Goal: Task Accomplishment & Management: Use online tool/utility

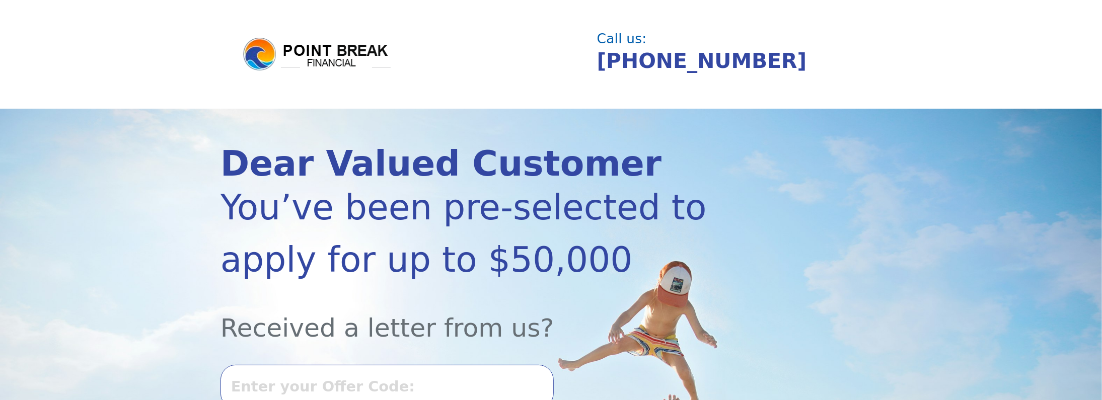
scroll to position [67, 0]
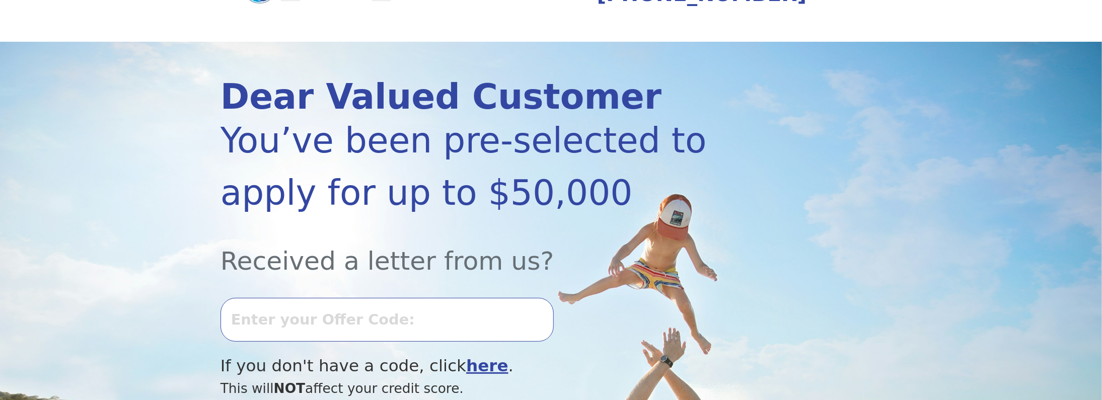
click at [337, 323] on input "text" at bounding box center [387, 319] width 333 height 43
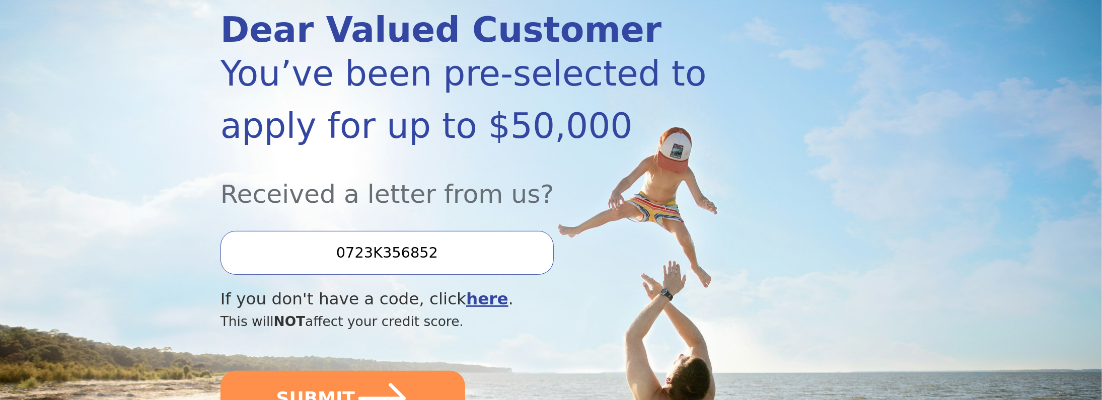
scroll to position [201, 0]
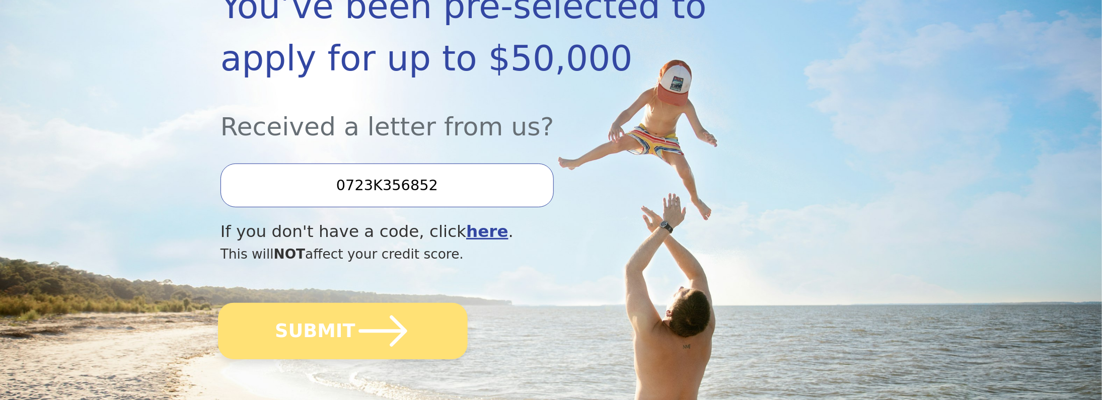
type input "0723K356852"
click at [295, 332] on button "SUBMIT" at bounding box center [343, 331] width 250 height 56
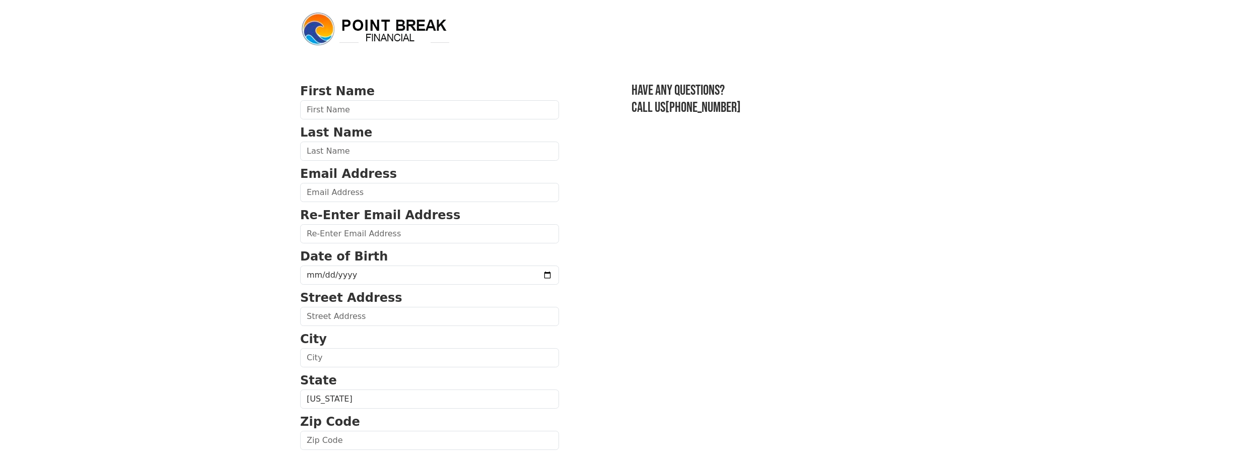
click at [326, 22] on img at bounding box center [375, 29] width 151 height 36
click at [394, 28] on img at bounding box center [375, 29] width 151 height 36
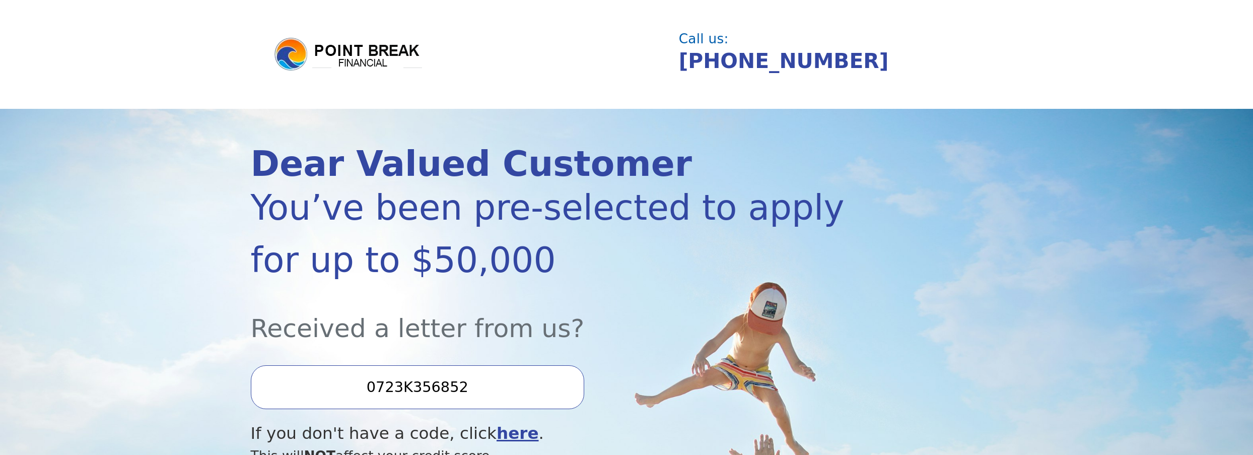
scroll to position [194, 0]
